Goal: Task Accomplishment & Management: Manage account settings

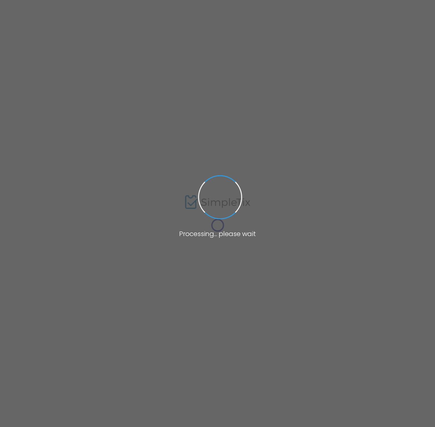
type input "[URL][DOMAIN_NAME]"
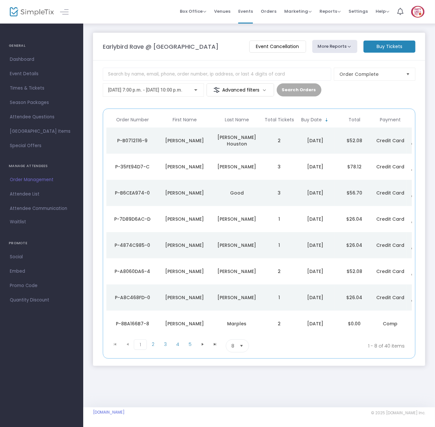
click at [231, 85] on m-button "Advanced filters" at bounding box center [241, 89] width 68 height 13
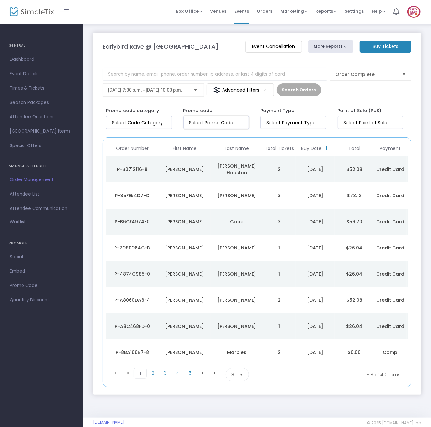
click at [231, 117] on kendo-taglist at bounding box center [216, 122] width 65 height 12
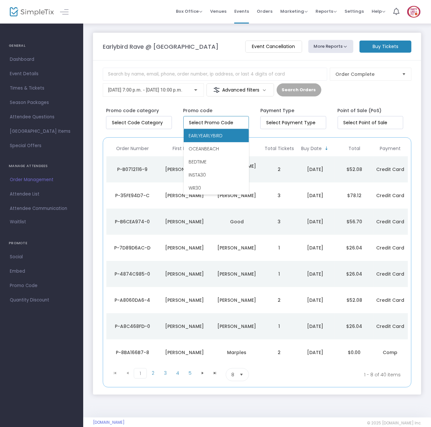
click at [230, 137] on li "EARLYEARLYBIRD" at bounding box center [216, 135] width 65 height 13
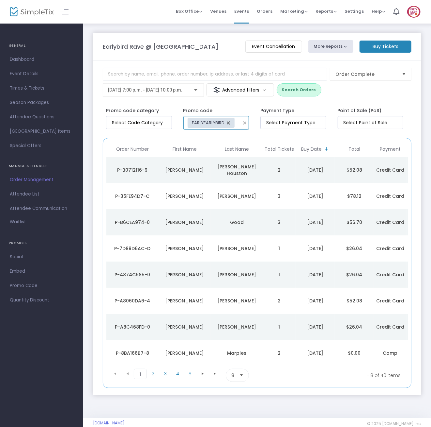
click at [300, 92] on button "Search Orders" at bounding box center [299, 89] width 45 height 13
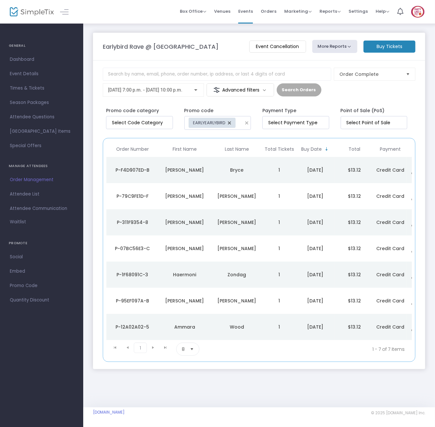
click at [356, 45] on button "More Reports" at bounding box center [335, 46] width 45 height 13
click at [356, 88] on li "Export Order List" at bounding box center [347, 87] width 69 height 13
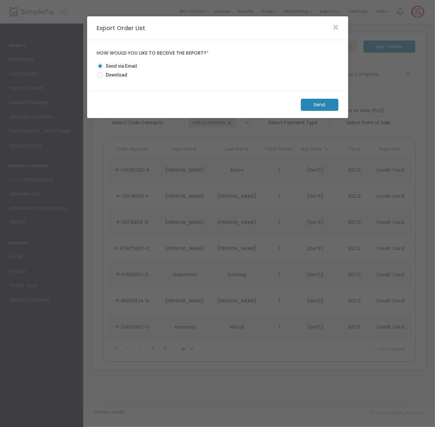
click at [121, 77] on span "Download" at bounding box center [116, 75] width 24 height 7
click at [100, 78] on input "Download" at bounding box center [100, 78] width 0 height 0
radio input "true"
click at [307, 105] on m-button "Download" at bounding box center [314, 105] width 49 height 12
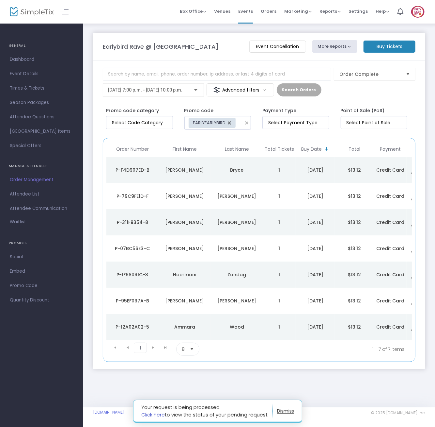
click at [153, 413] on link "Click here" at bounding box center [153, 414] width 24 height 7
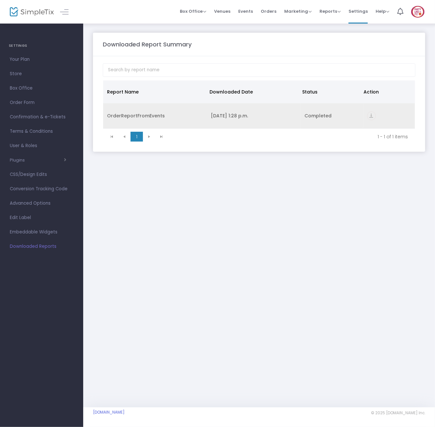
click at [373, 114] on icon "vertical_align_bottom" at bounding box center [371, 115] width 9 height 9
